Goal: Task Accomplishment & Management: Manage account settings

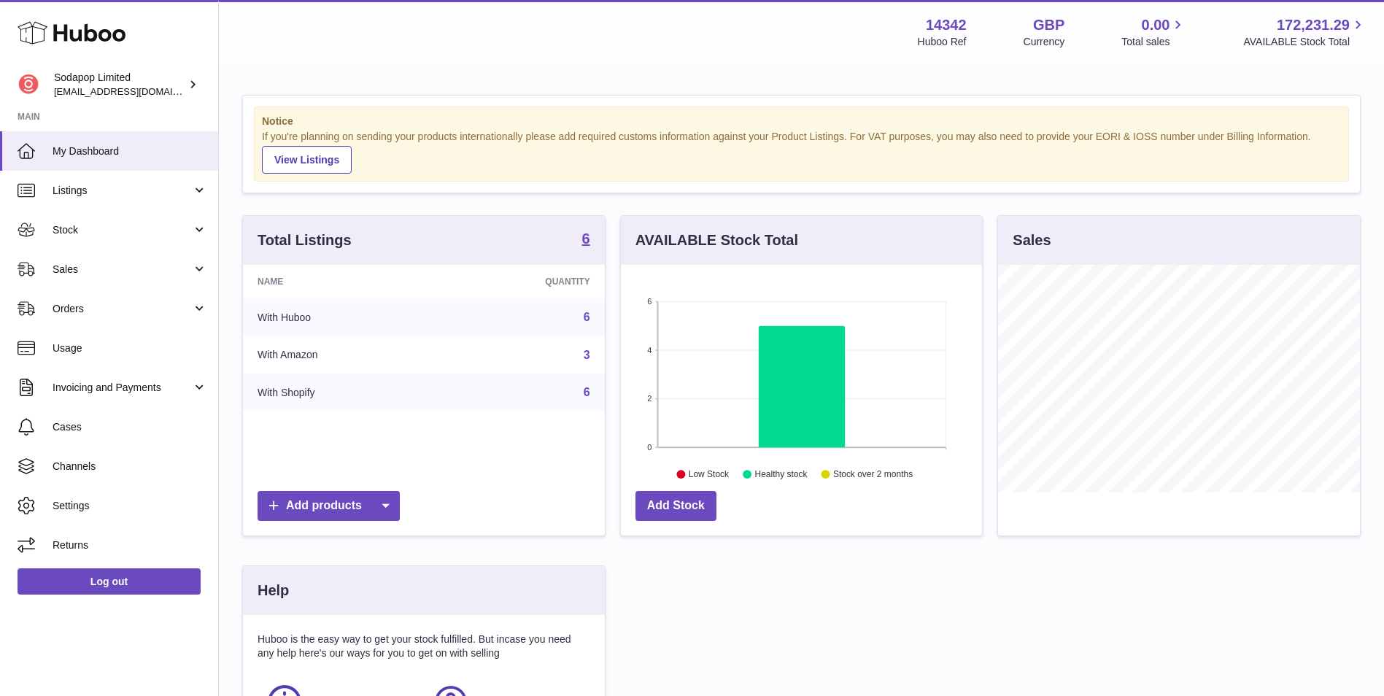
scroll to position [228, 365]
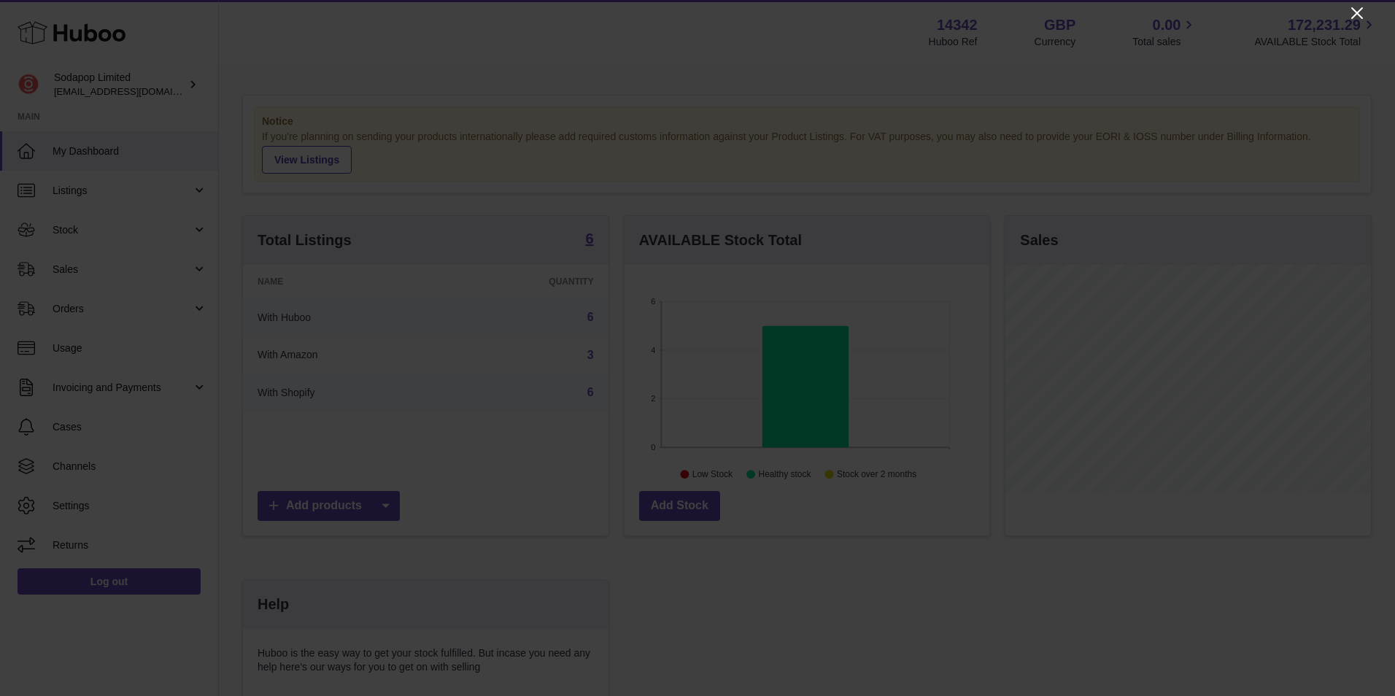
click at [1357, 12] on icon "Close" at bounding box center [1357, 13] width 12 height 12
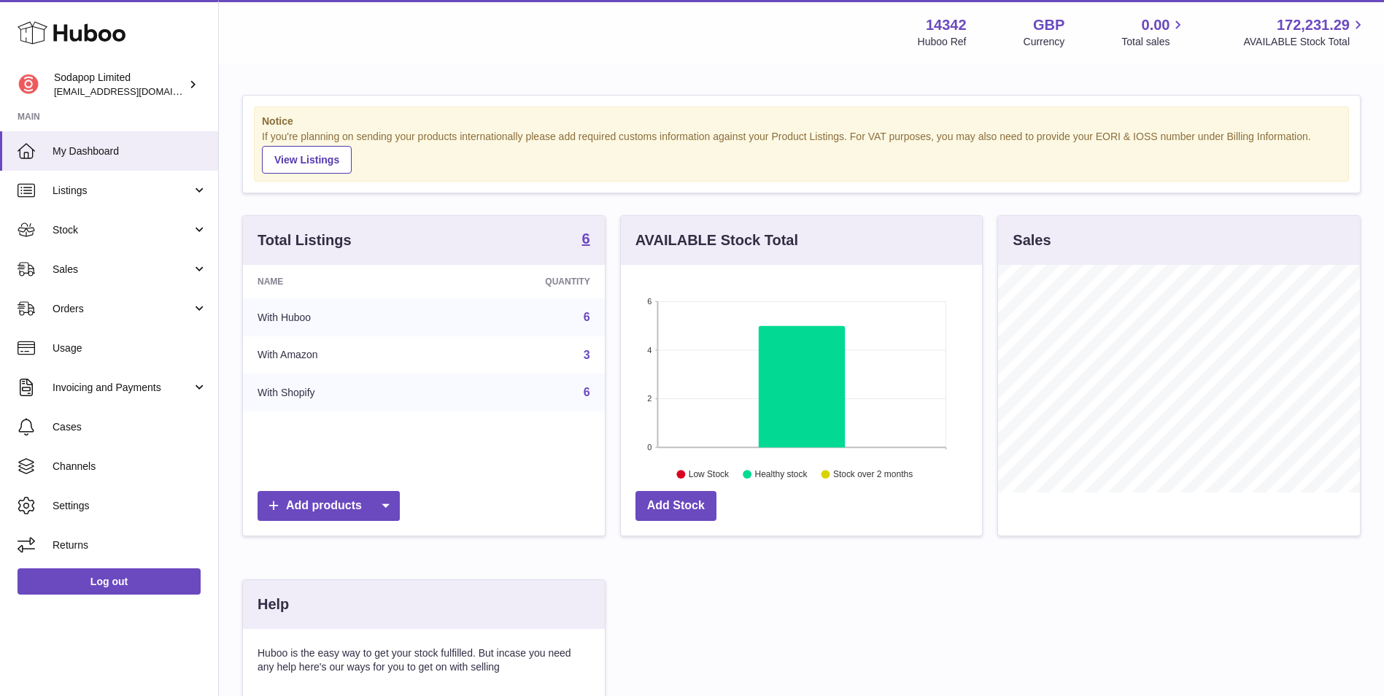
scroll to position [729489, 729354]
click at [154, 361] on link "Usage" at bounding box center [109, 347] width 218 height 39
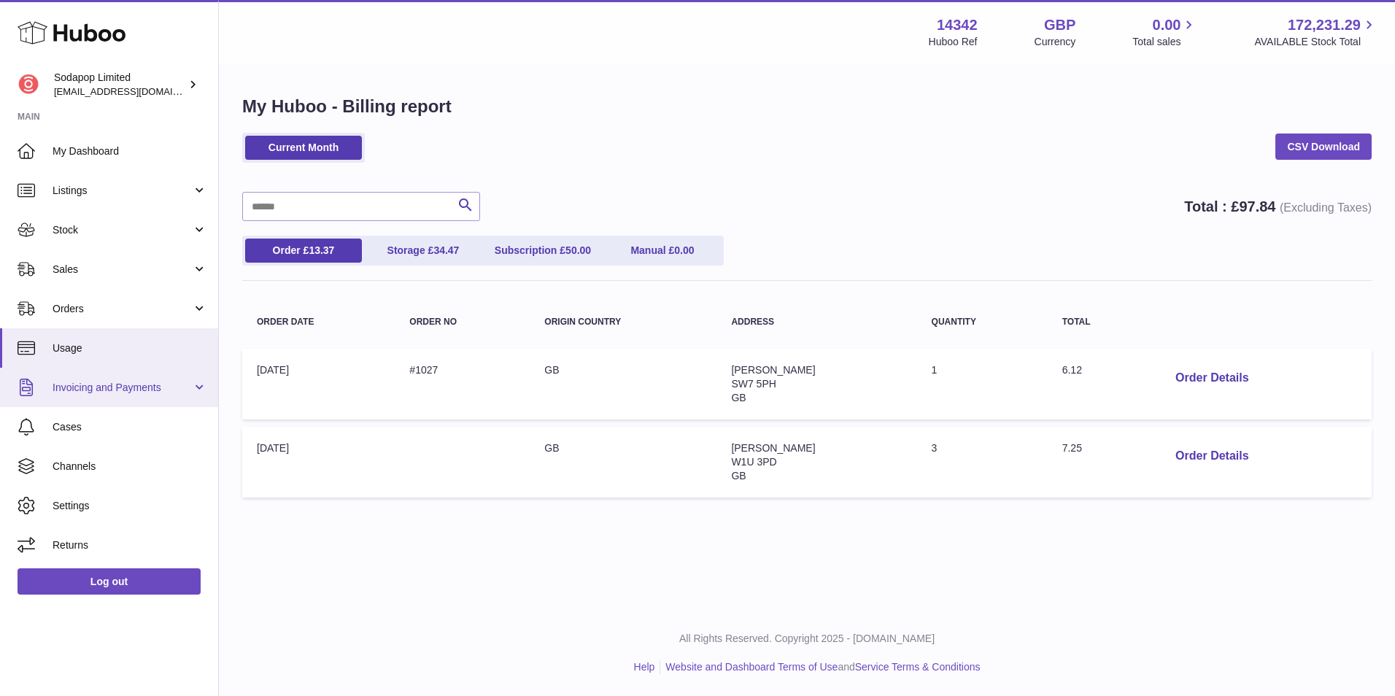
click at [141, 386] on span "Invoicing and Payments" at bounding box center [122, 388] width 139 height 14
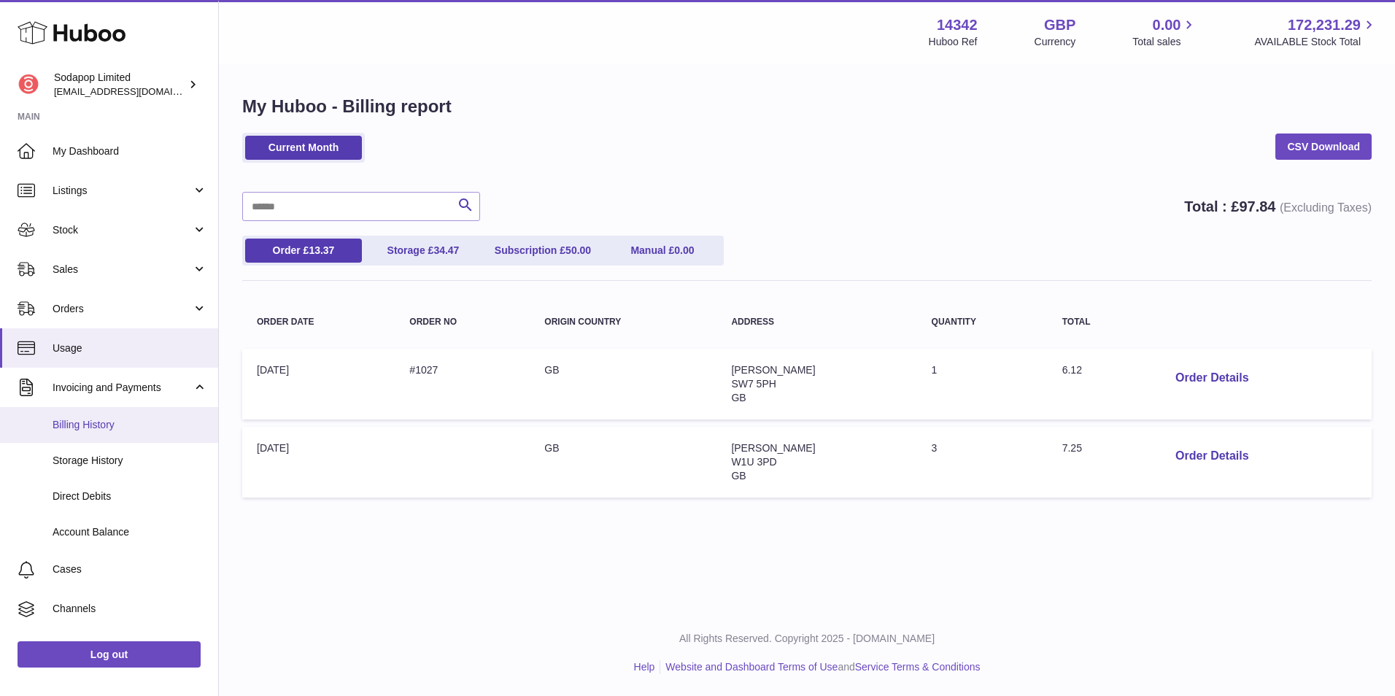
click at [141, 424] on span "Billing History" at bounding box center [130, 425] width 155 height 14
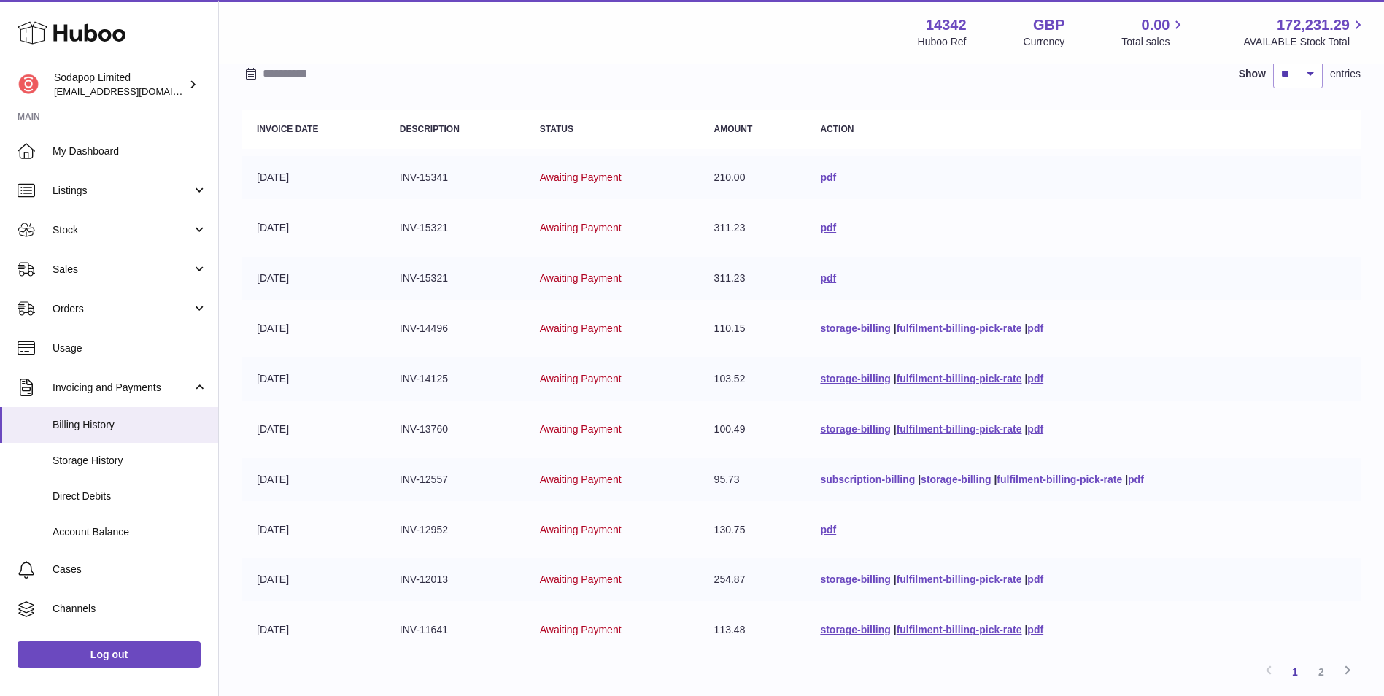
scroll to position [243, 0]
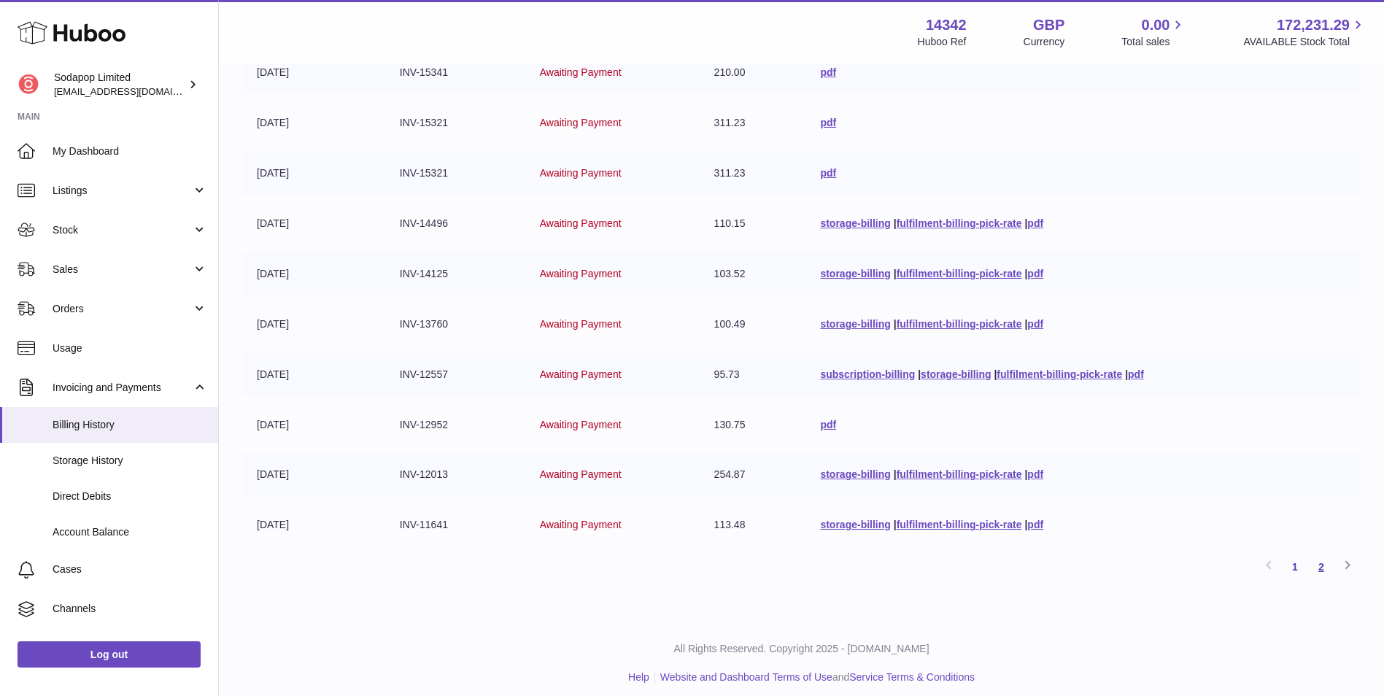
click at [1315, 567] on link "2" at bounding box center [1321, 567] width 26 height 26
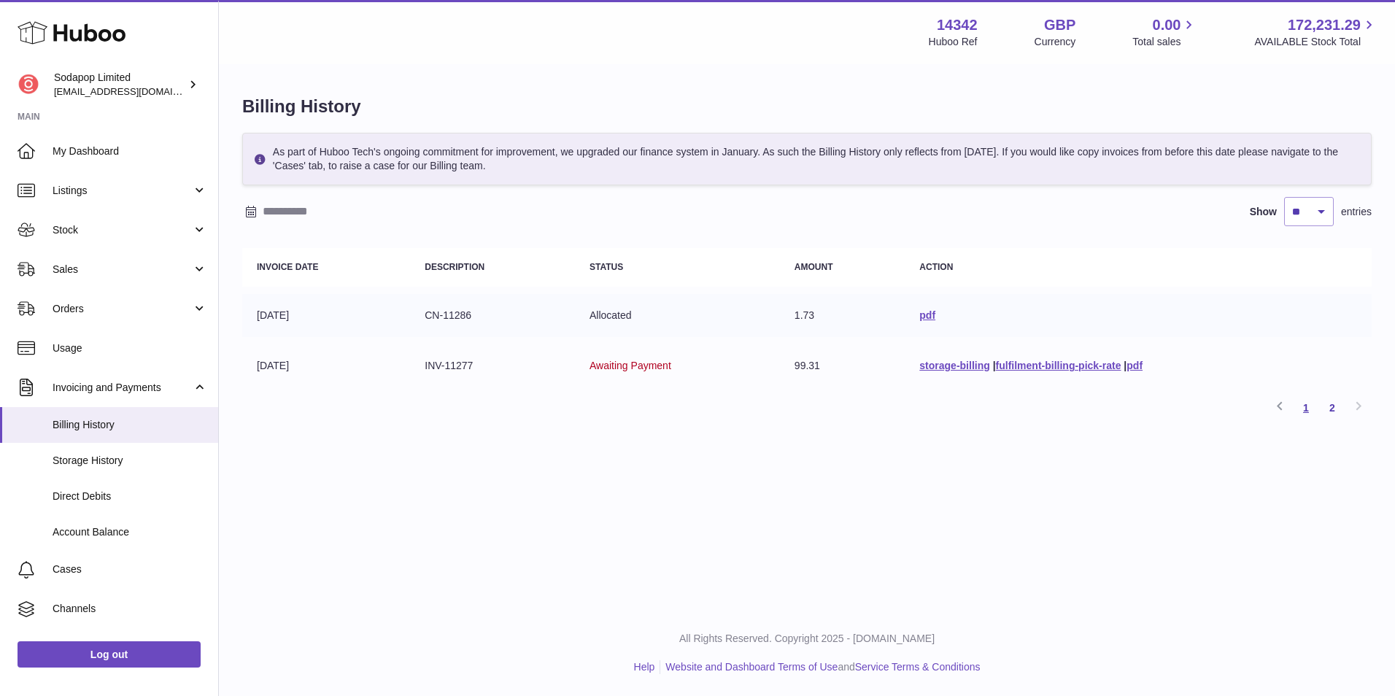
click at [1303, 411] on link "1" at bounding box center [1306, 408] width 26 height 26
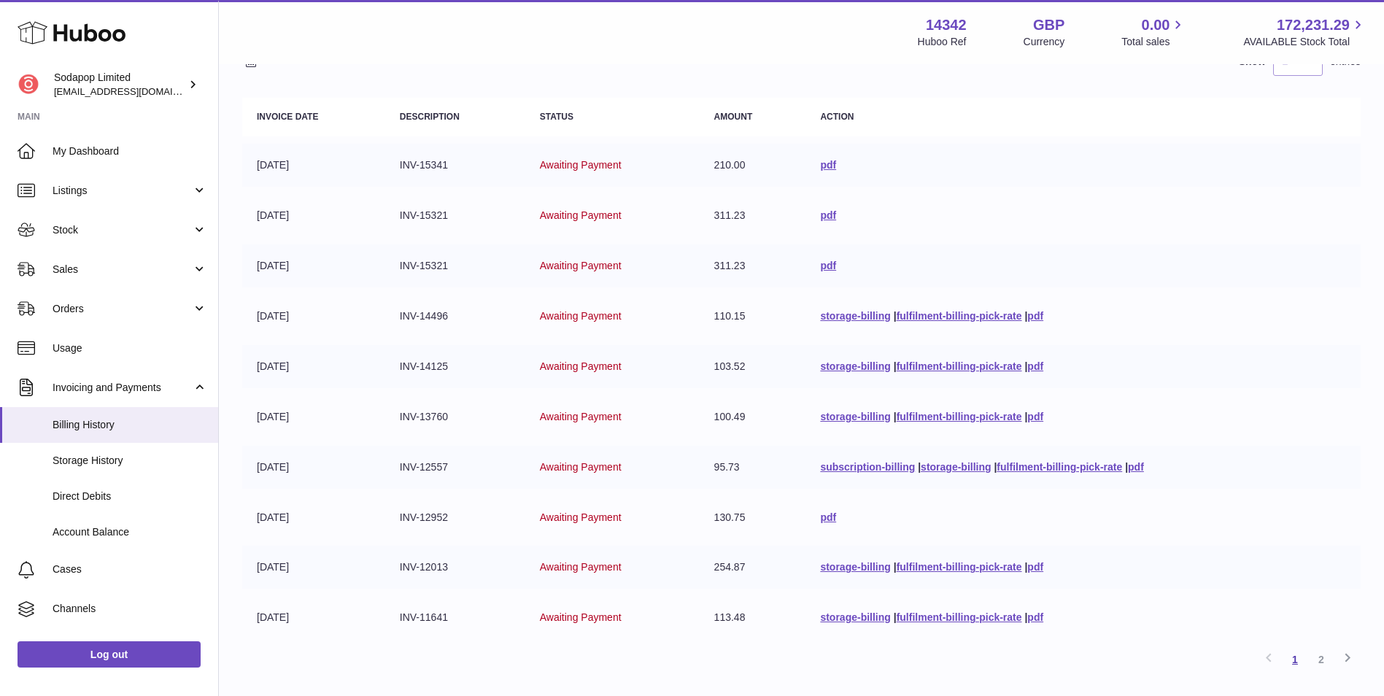
scroll to position [243, 0]
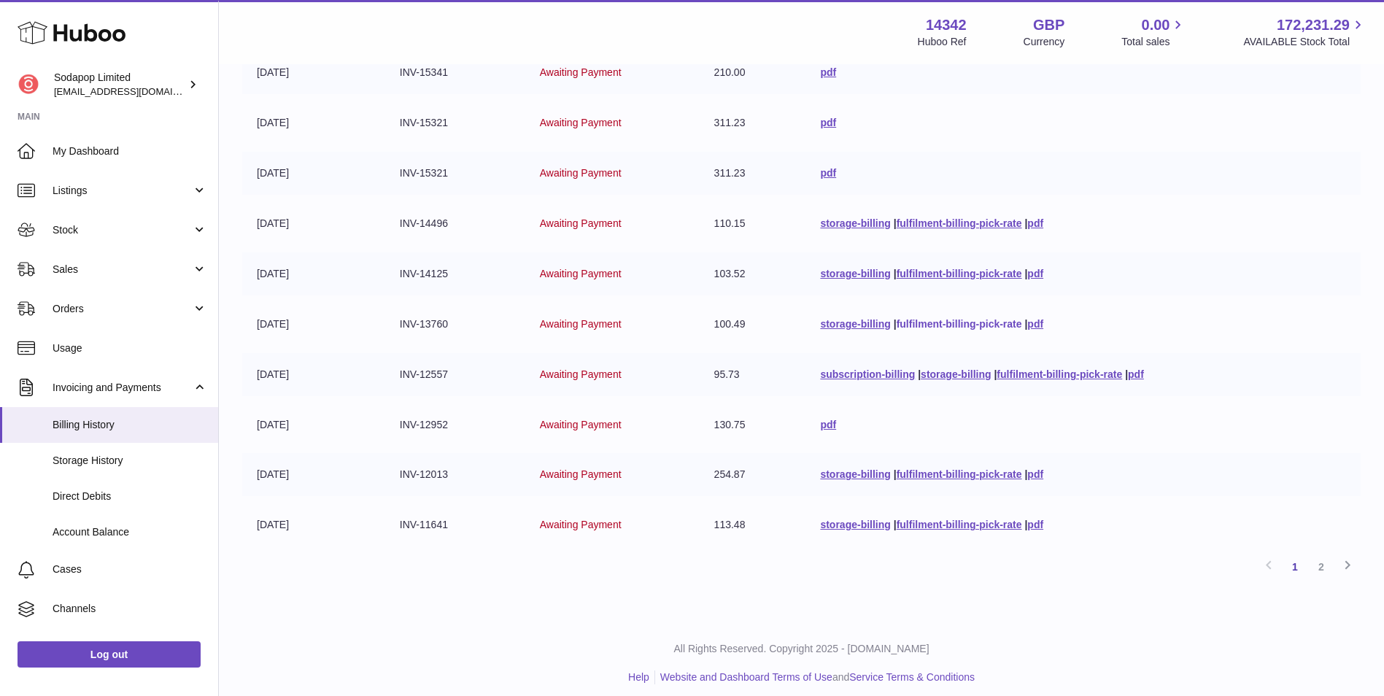
click at [908, 323] on link "fulfilment-billing-pick-rate" at bounding box center [960, 324] width 126 height 12
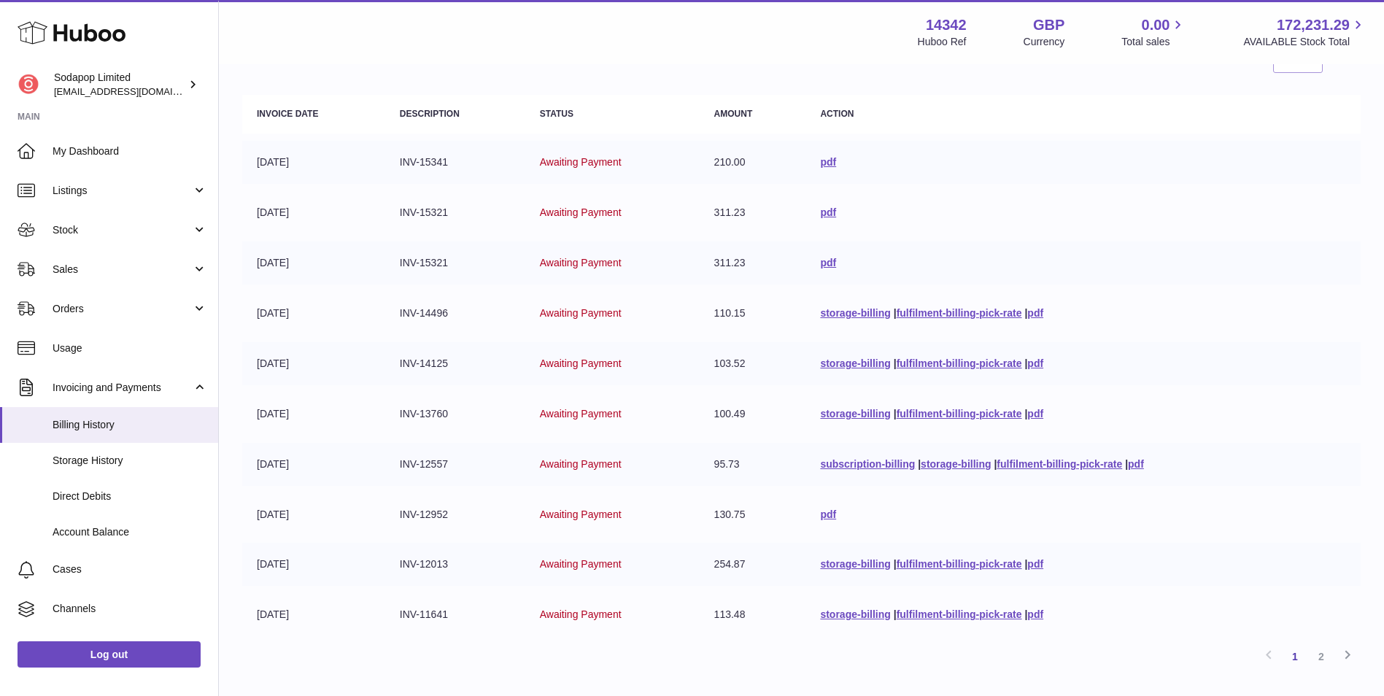
scroll to position [122, 0]
